Goal: Information Seeking & Learning: Learn about a topic

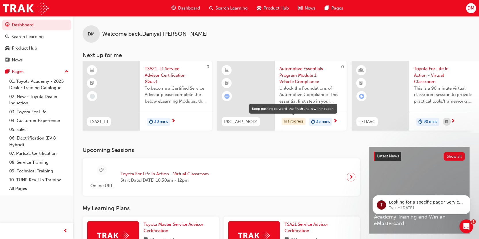
click at [296, 119] on div "In Progress" at bounding box center [294, 121] width 24 height 8
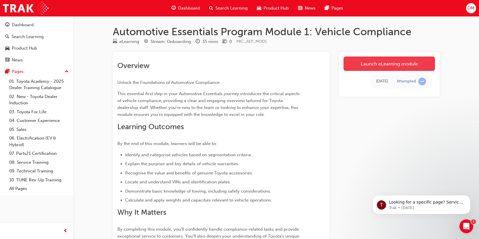
click at [382, 65] on link "Launch eLearning module" at bounding box center [390, 63] width 92 height 14
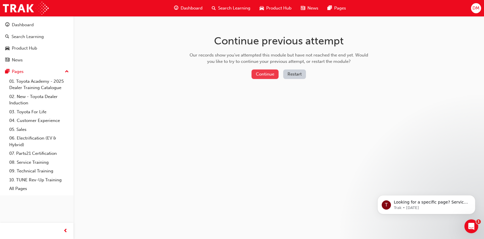
click at [267, 75] on button "Continue" at bounding box center [264, 74] width 27 height 10
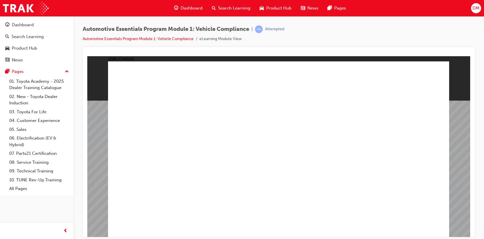
click at [280, 28] on div "Attempted" at bounding box center [274, 28] width 19 height 5
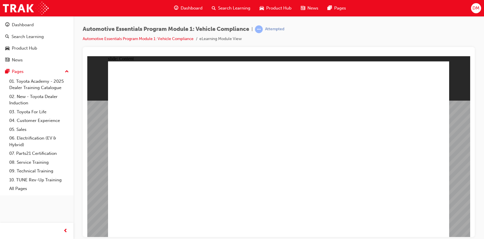
drag, startPoint x: 197, startPoint y: 139, endPoint x: 200, endPoint y: 140, distance: 3.6
drag, startPoint x: 200, startPoint y: 140, endPoint x: 223, endPoint y: 144, distance: 23.1
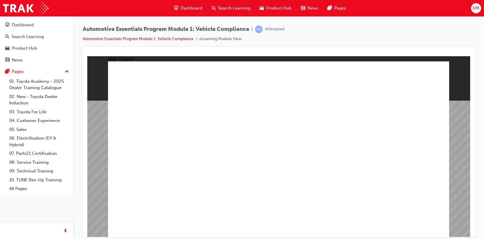
drag, startPoint x: 231, startPoint y: 145, endPoint x: 235, endPoint y: 147, distance: 4.3
drag, startPoint x: 239, startPoint y: 150, endPoint x: 299, endPoint y: 164, distance: 62.4
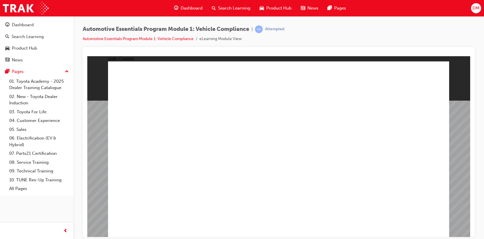
drag, startPoint x: 360, startPoint y: 179, endPoint x: 287, endPoint y: 201, distance: 76.1
